Goal: Information Seeking & Learning: Learn about a topic

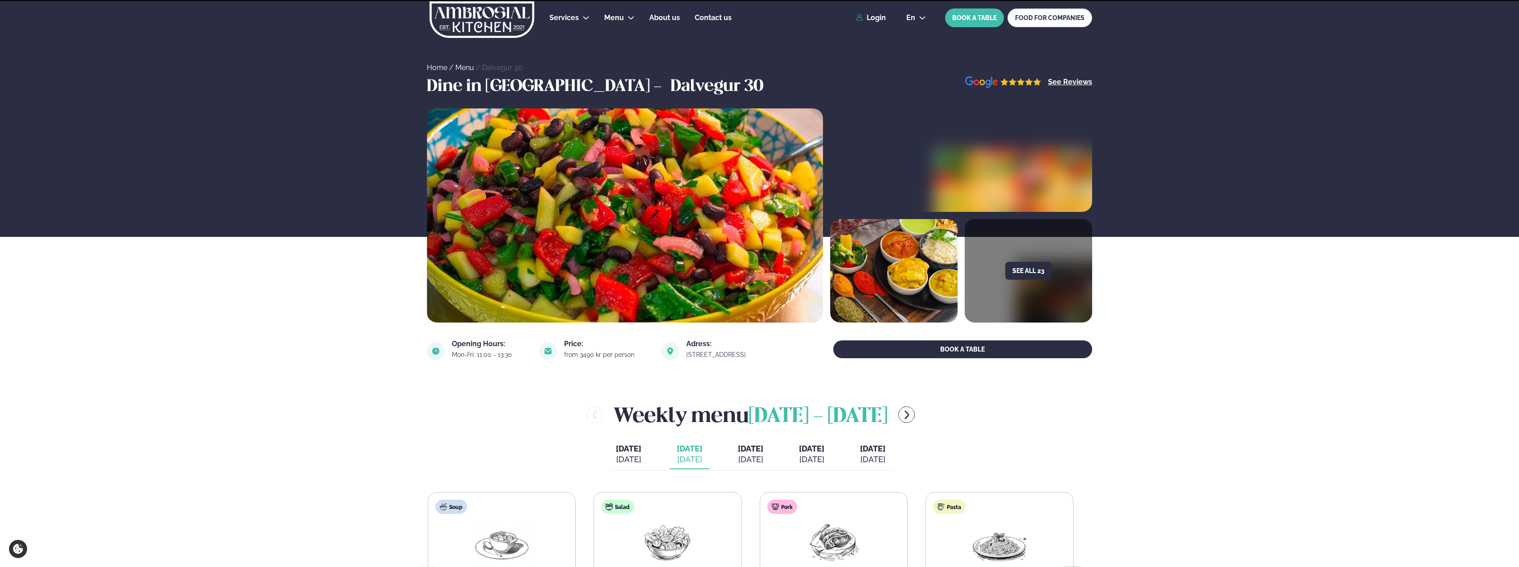
scroll to position [134, 0]
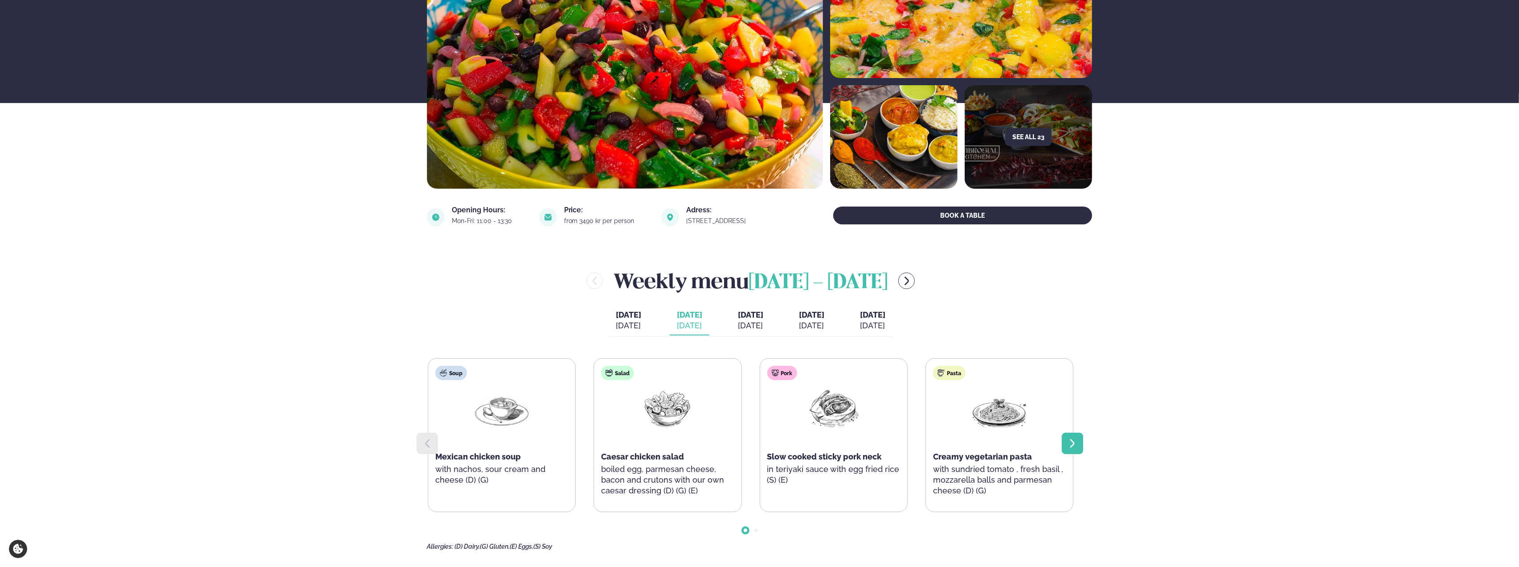
click at [1078, 441] on div at bounding box center [1072, 442] width 21 height 21
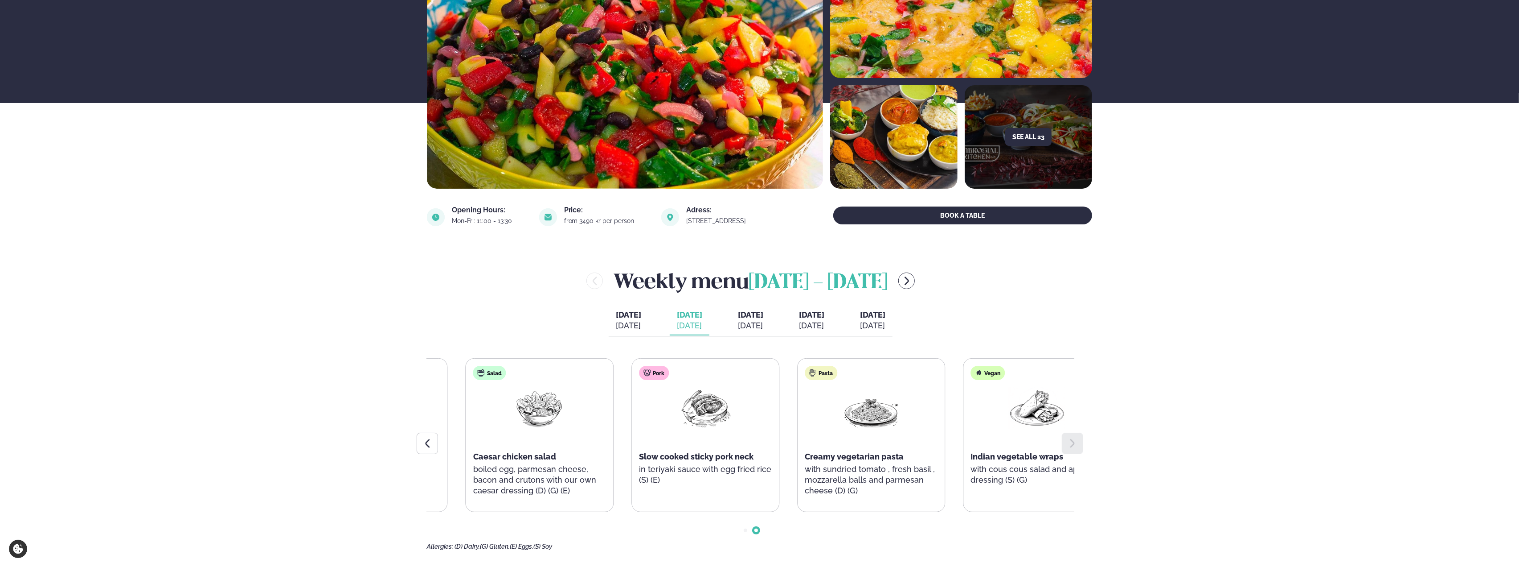
click at [745, 491] on div "Pork Slow cooked sticky pork neck in teriyaki sauce with egg fried rice (S) (E)" at bounding box center [705, 429] width 147 height 143
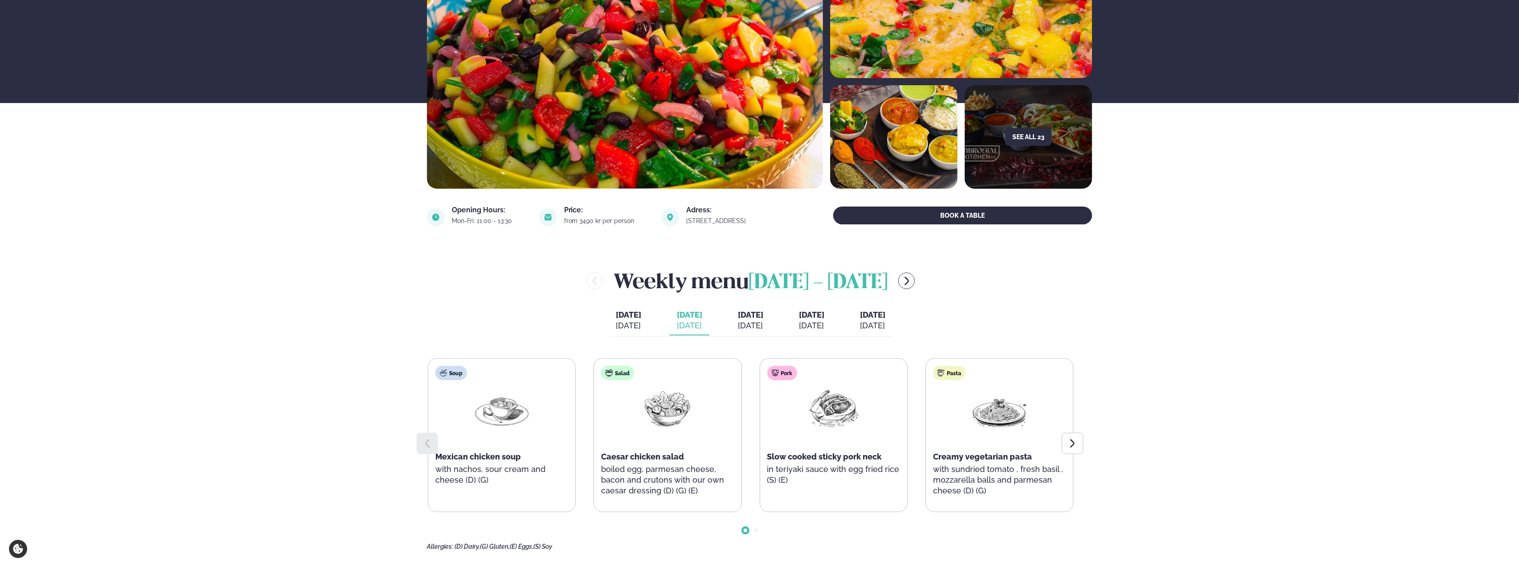
click at [762, 313] on span "[DATE]" at bounding box center [750, 314] width 25 height 9
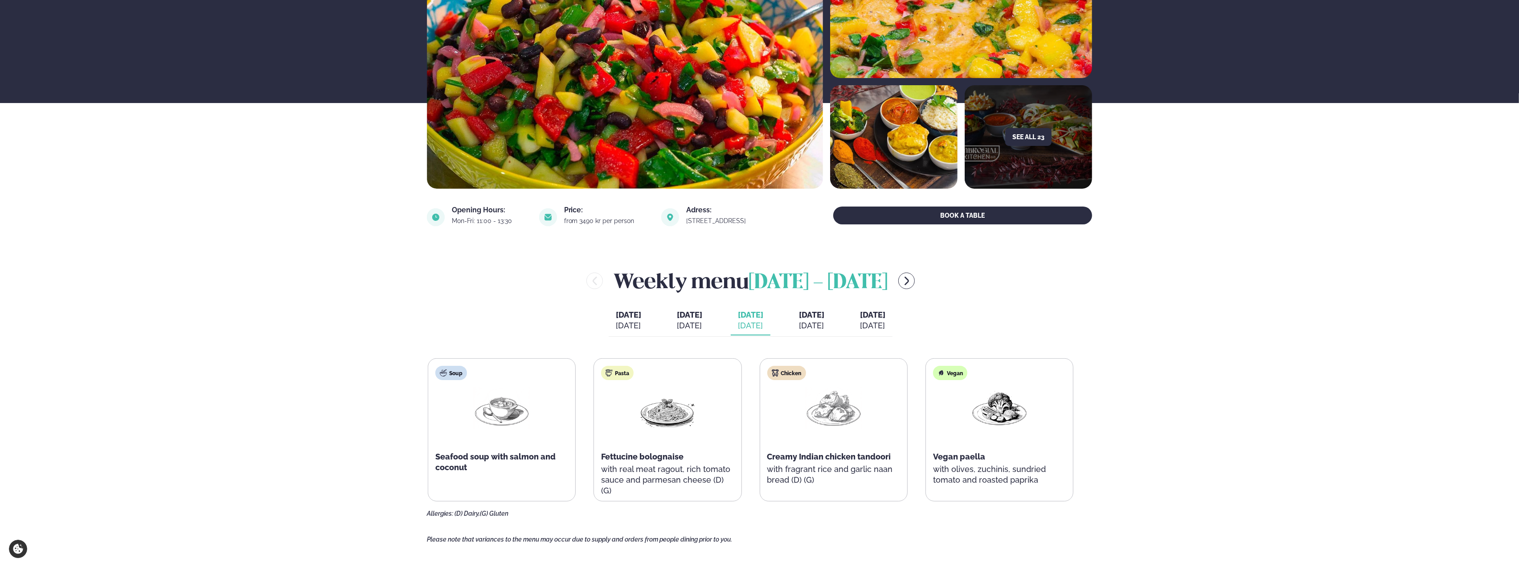
click at [825, 322] on div "[DATE]" at bounding box center [811, 325] width 25 height 11
click at [893, 319] on button "[DATE] [DATE]" at bounding box center [873, 320] width 40 height 29
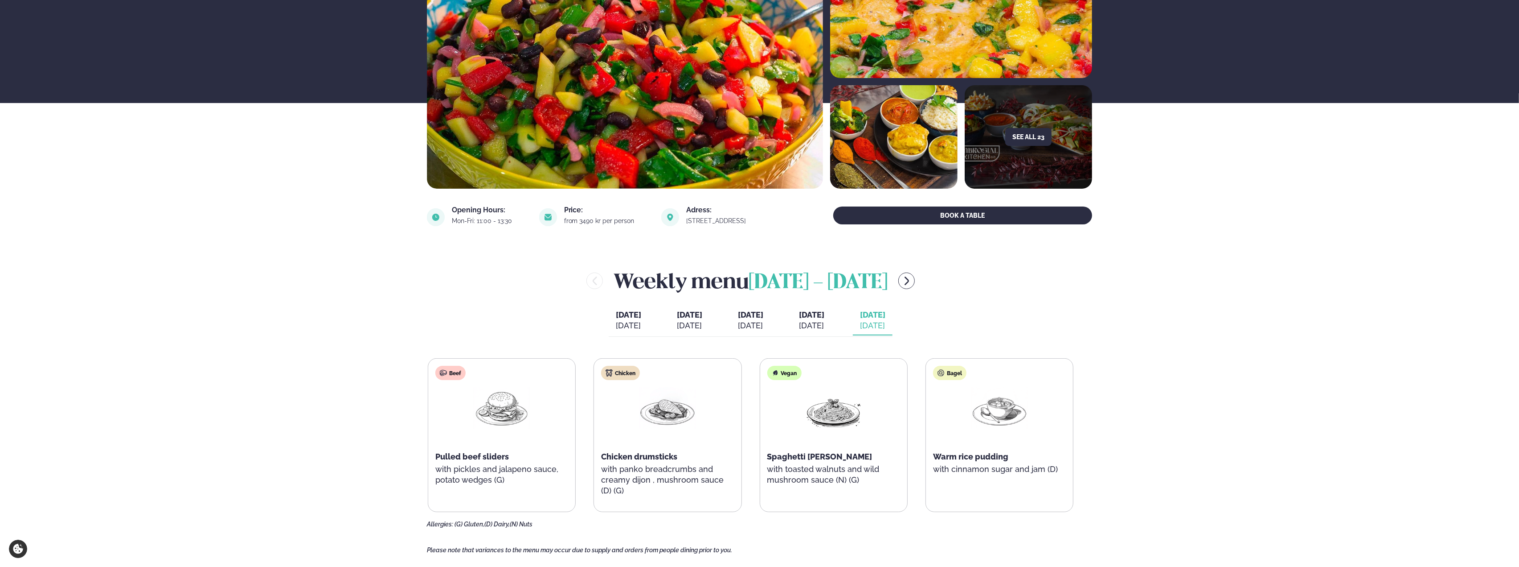
click at [986, 321] on div "Weekly menu [DATE] - [DATE] [DATE] [DATE] [DATE] [PERSON_NAME]. [DATE] [DATE] […" at bounding box center [759, 397] width 665 height 262
click at [977, 323] on div "Weekly menu [DATE] - [DATE] [DATE] [DATE] [DATE] [PERSON_NAME]. [DATE] [DATE] […" at bounding box center [759, 397] width 665 height 262
click at [688, 324] on div "[DATE]" at bounding box center [689, 325] width 25 height 11
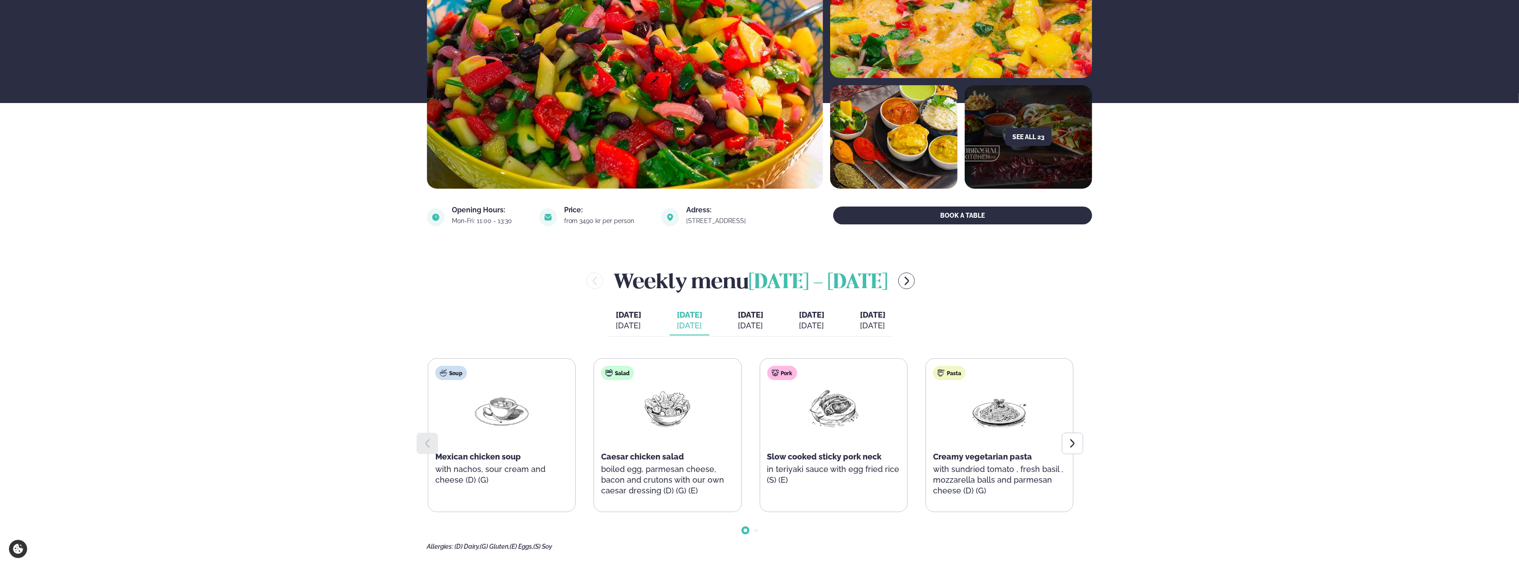
click at [513, 320] on div "Weekly menu [DATE] - [DATE] [DATE] [DATE] [DATE] [PERSON_NAME]. [DATE] [DATE] […" at bounding box center [759, 408] width 665 height 284
